Goal: Information Seeking & Learning: Learn about a topic

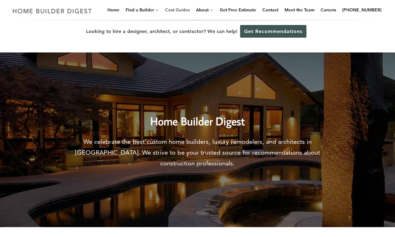
click at [187, 10] on link "Cost Guides" at bounding box center [177, 10] width 30 height 20
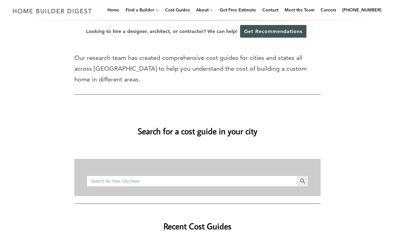
click at [192, 181] on input "Search for:" at bounding box center [192, 180] width 210 height 11
type input "bathroom remodel cost"
click at [297, 175] on button "Search Button" at bounding box center [302, 180] width 11 height 11
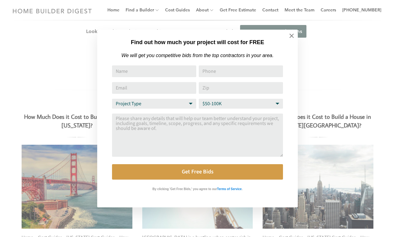
click at [240, 104] on select "Budget Range $50-100K $100-250K $250-500K More than $500K" at bounding box center [241, 104] width 84 height 10
click at [154, 104] on select "Project Type Home Remodel Home Build Commercial Improvement Home Addition Other" at bounding box center [154, 104] width 84 height 10
